Goal: Find specific page/section: Find specific page/section

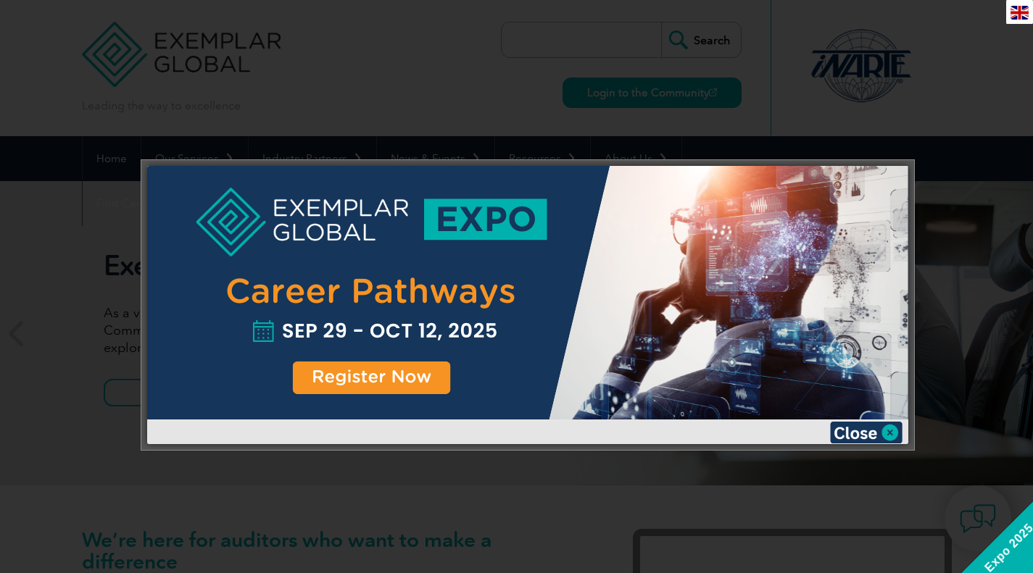
click at [851, 436] on img at bounding box center [866, 433] width 72 height 22
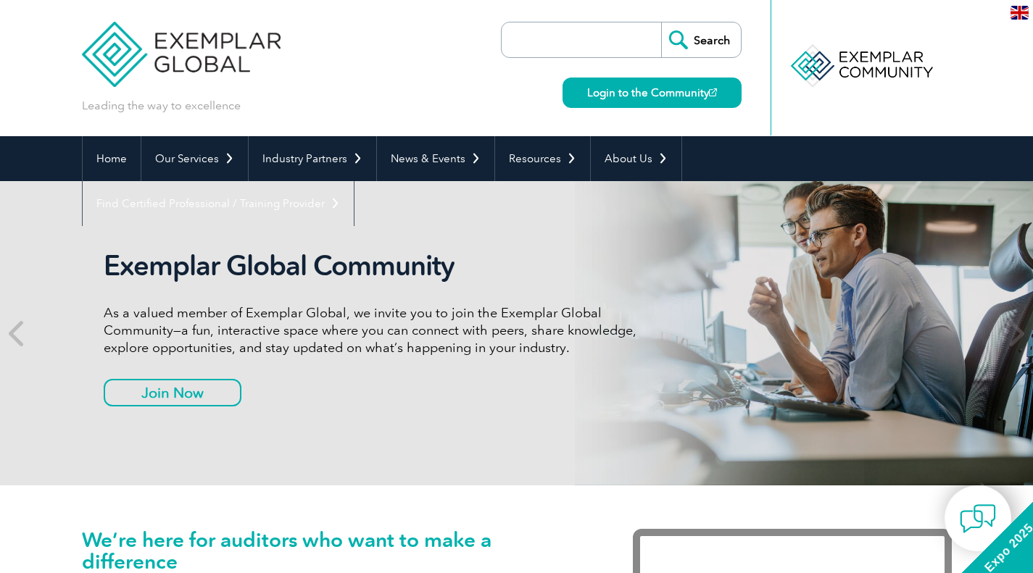
click at [660, 88] on link "Login to the Community" at bounding box center [651, 93] width 179 height 30
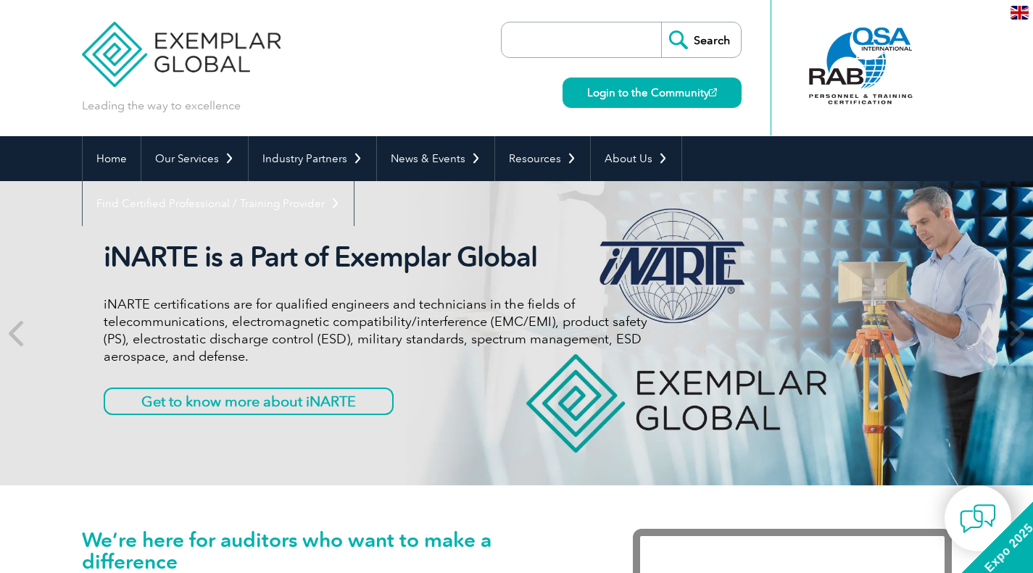
click at [627, 41] on input "search" at bounding box center [585, 39] width 152 height 35
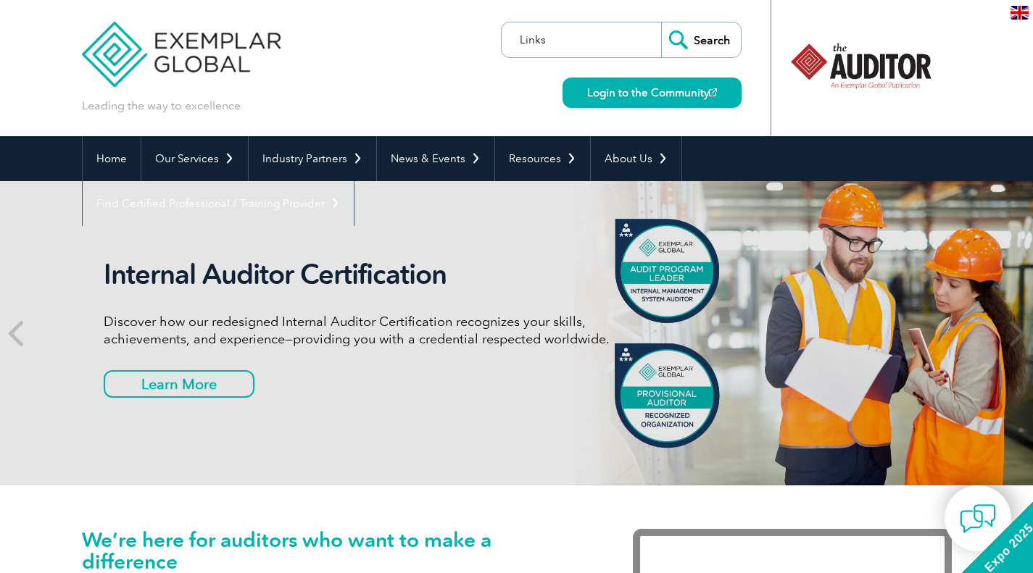
type input "Links"
click at [690, 34] on input "Search" at bounding box center [701, 39] width 80 height 35
